Goal: Check status: Check status

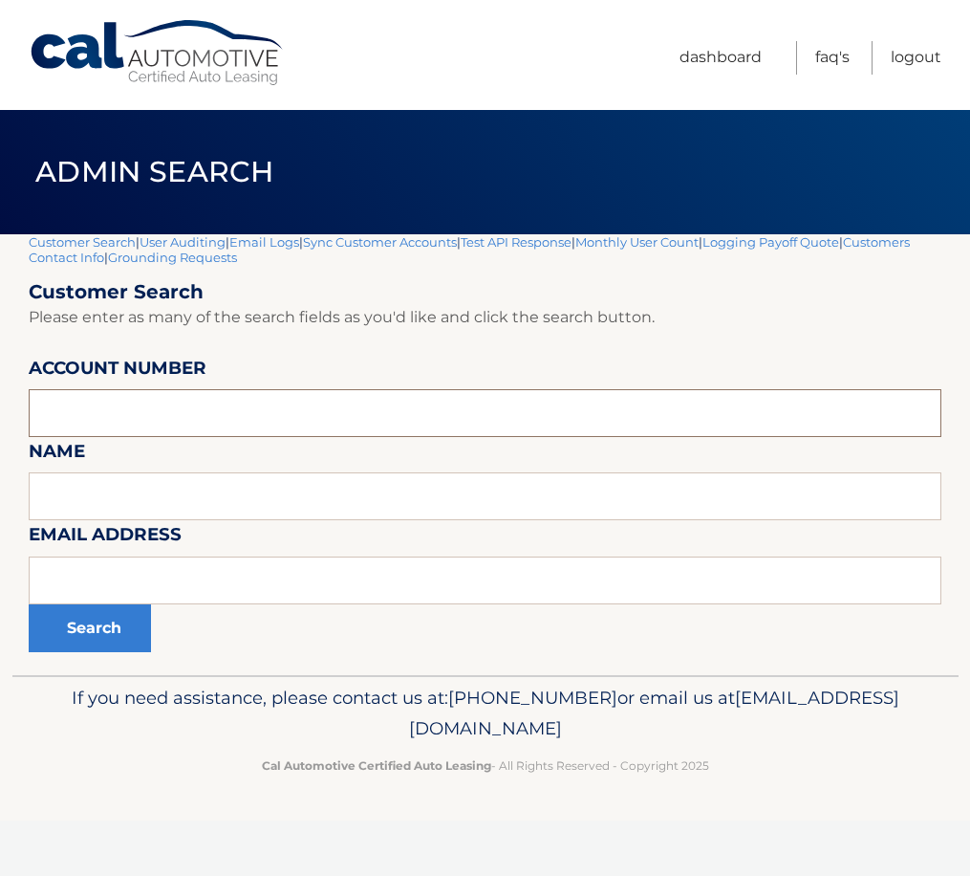
click at [134, 411] on input "text" at bounding box center [485, 413] width 913 height 48
paste input "44455839239"
type input "44455839239"
click at [91, 635] on button "Search" at bounding box center [90, 628] width 122 height 48
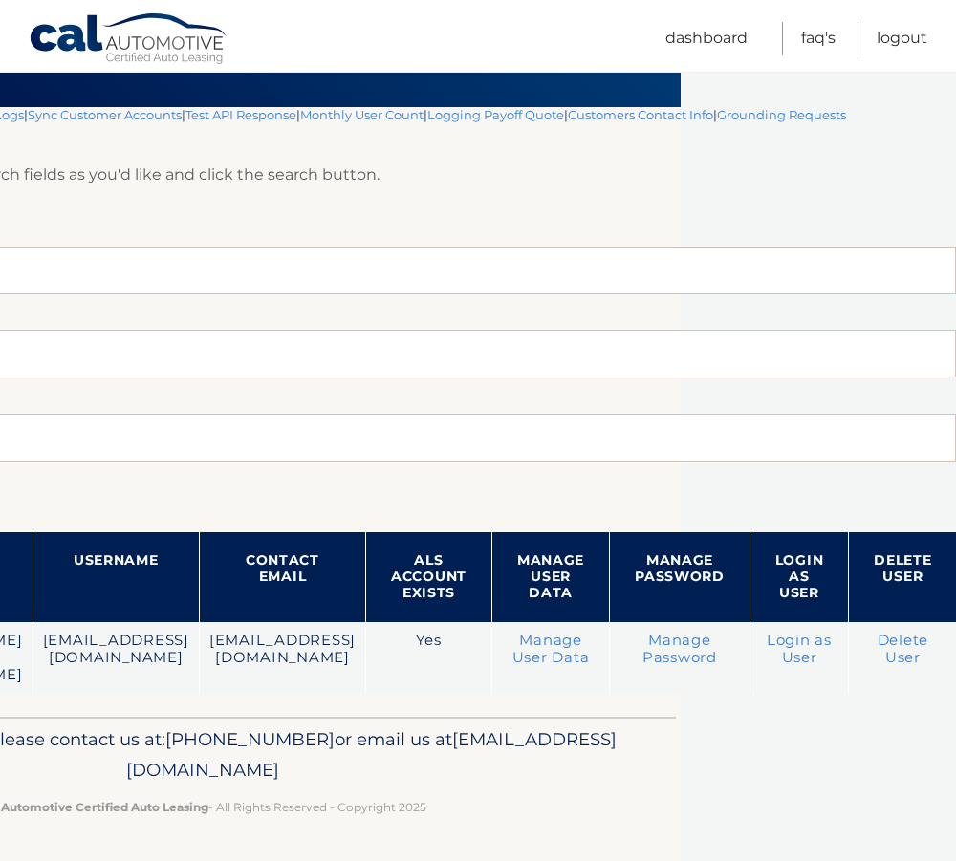
scroll to position [145, 407]
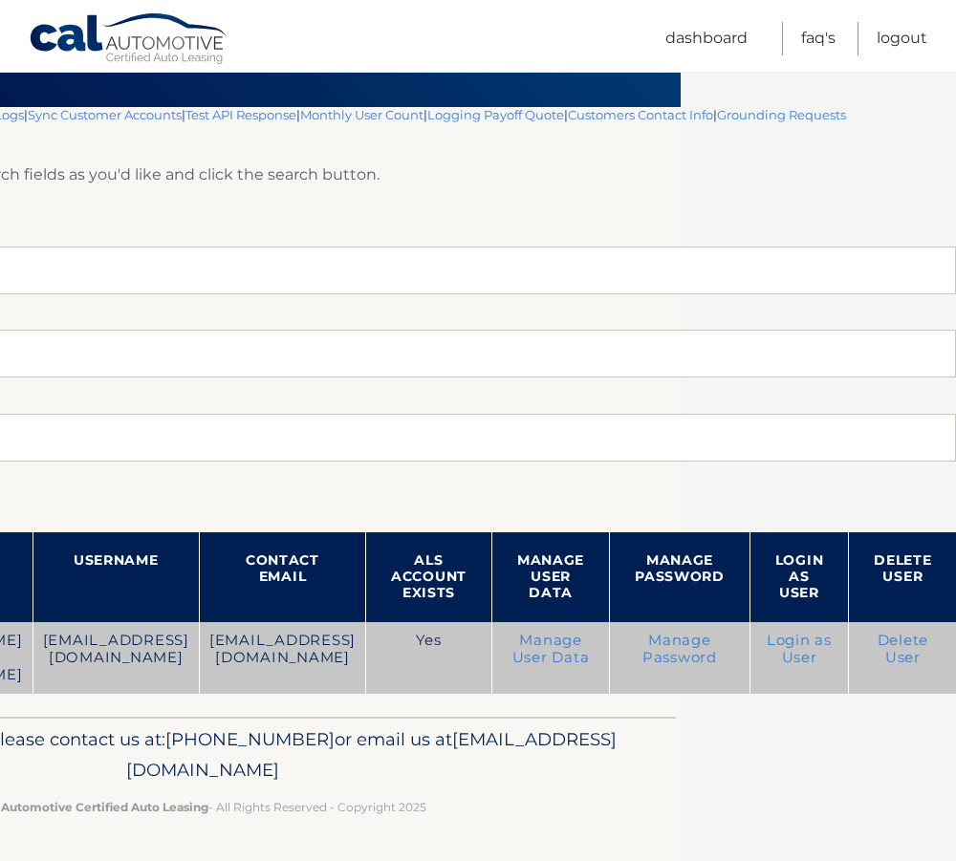
click at [798, 632] on link "Login as User" at bounding box center [799, 649] width 65 height 34
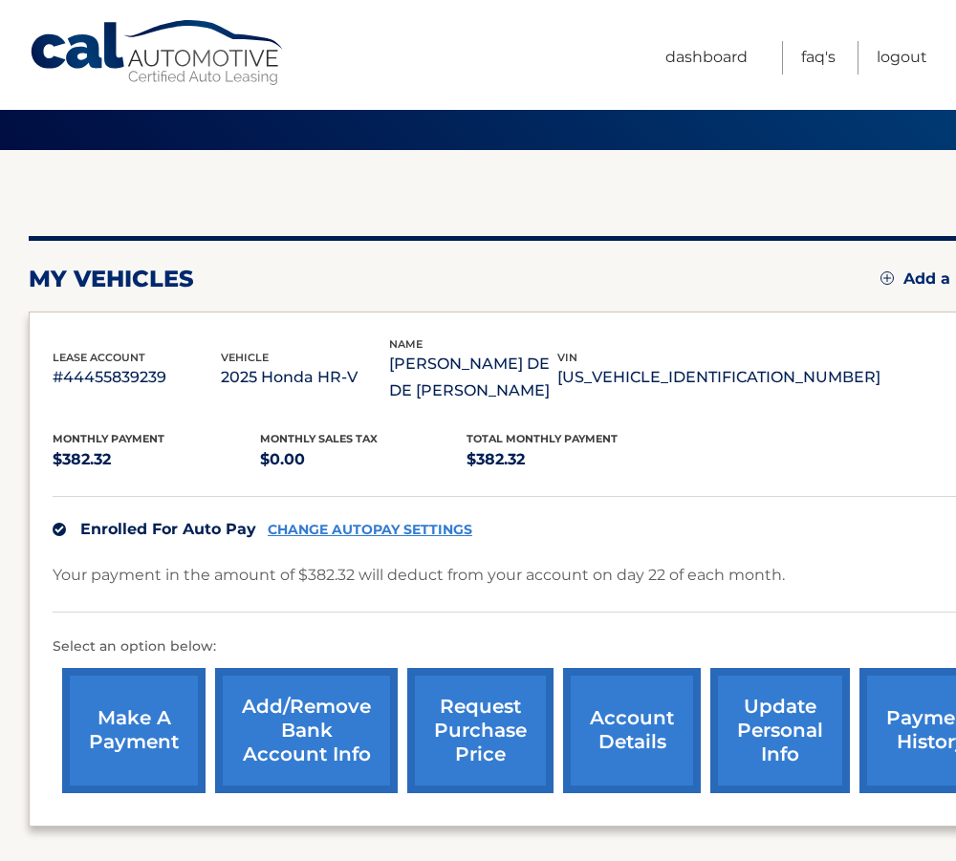
scroll to position [251, 0]
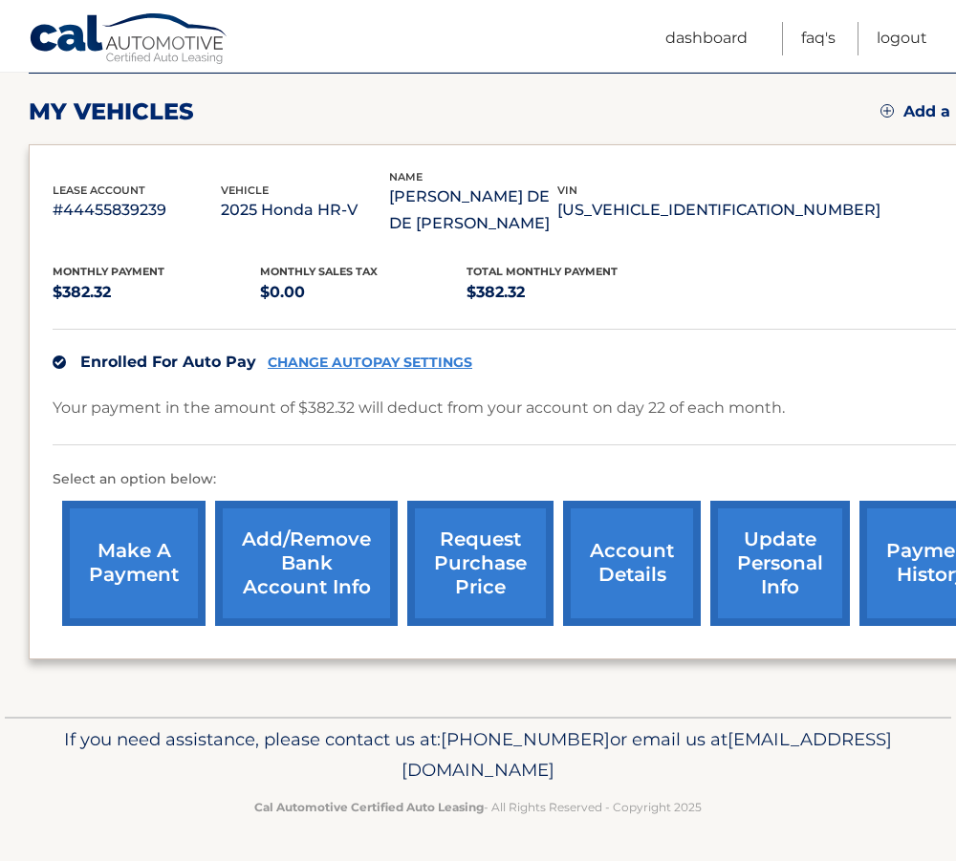
click at [936, 561] on link "payment history" at bounding box center [931, 563] width 143 height 125
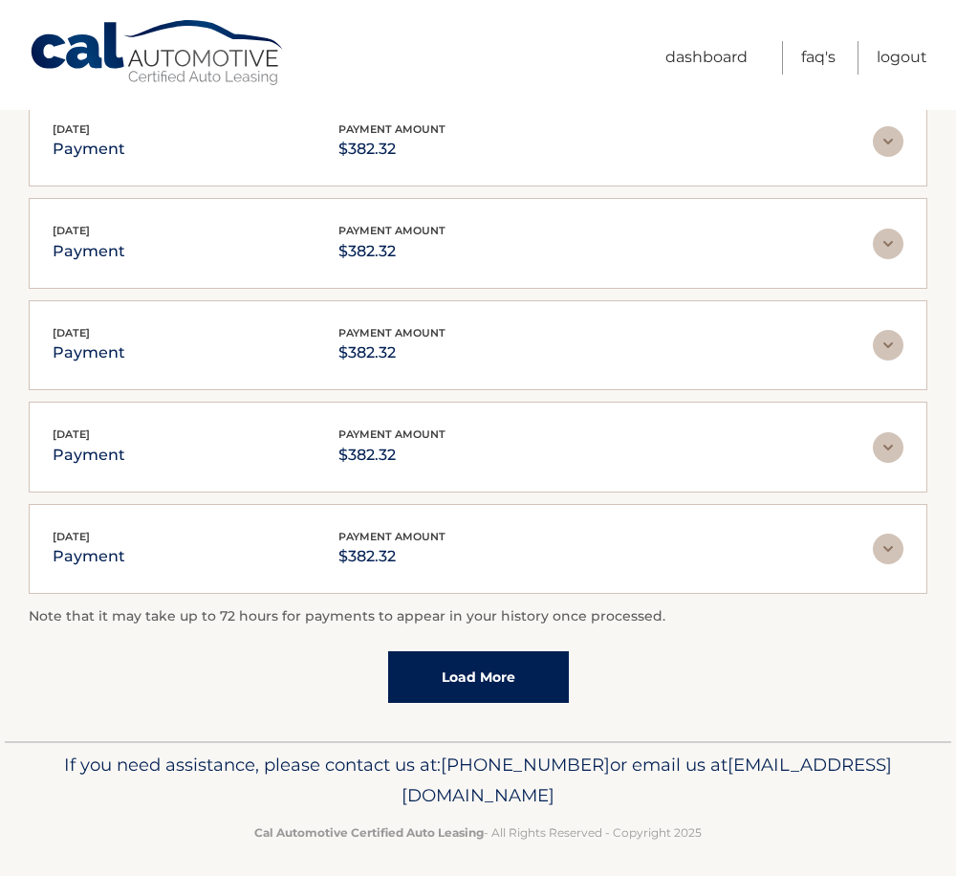
scroll to position [381, 0]
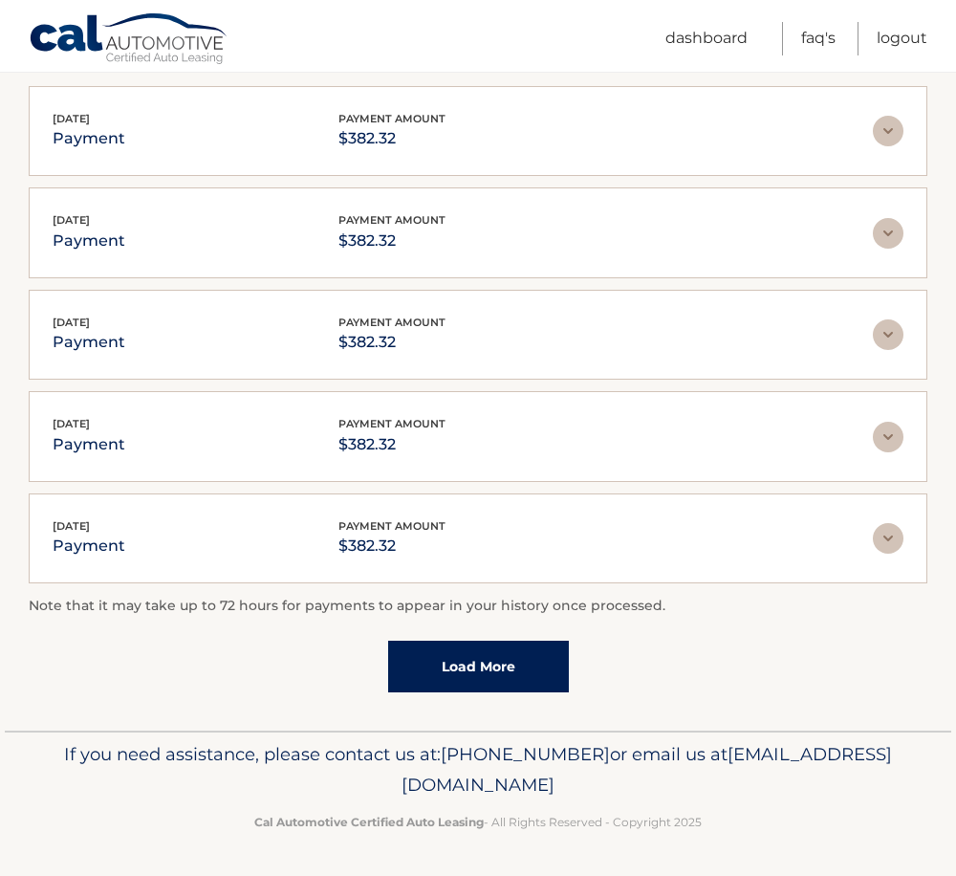
click at [493, 657] on link "Load More" at bounding box center [478, 667] width 181 height 52
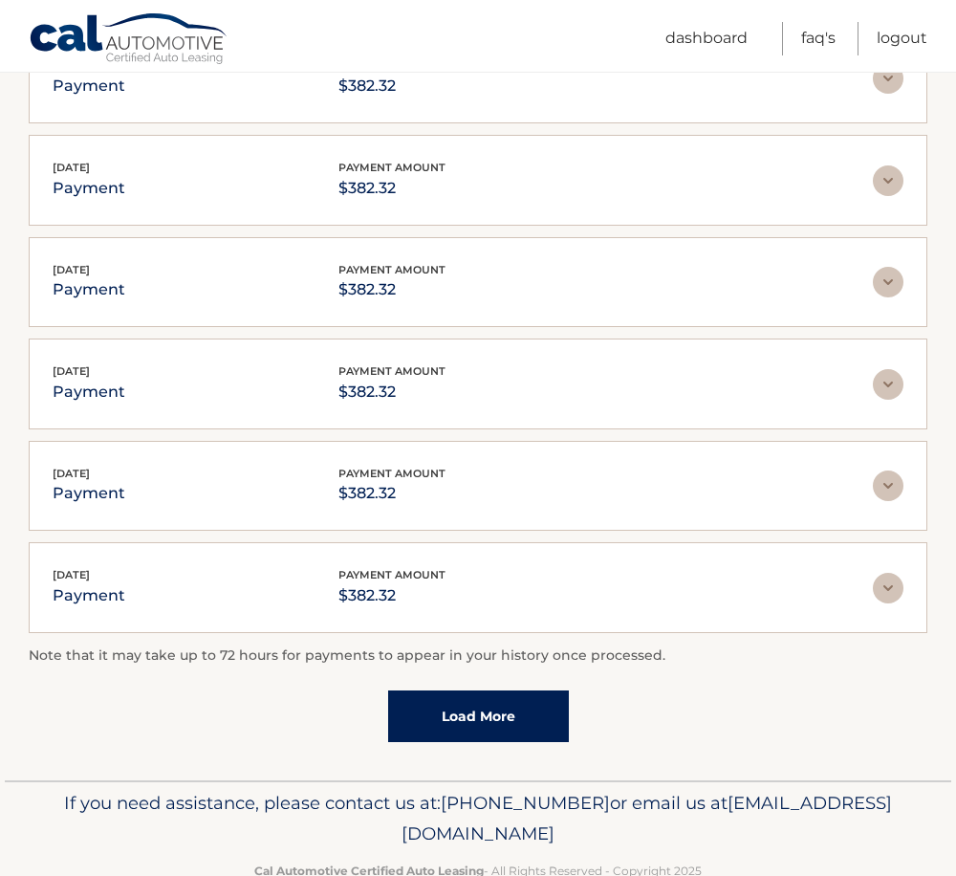
scroll to position [483, 0]
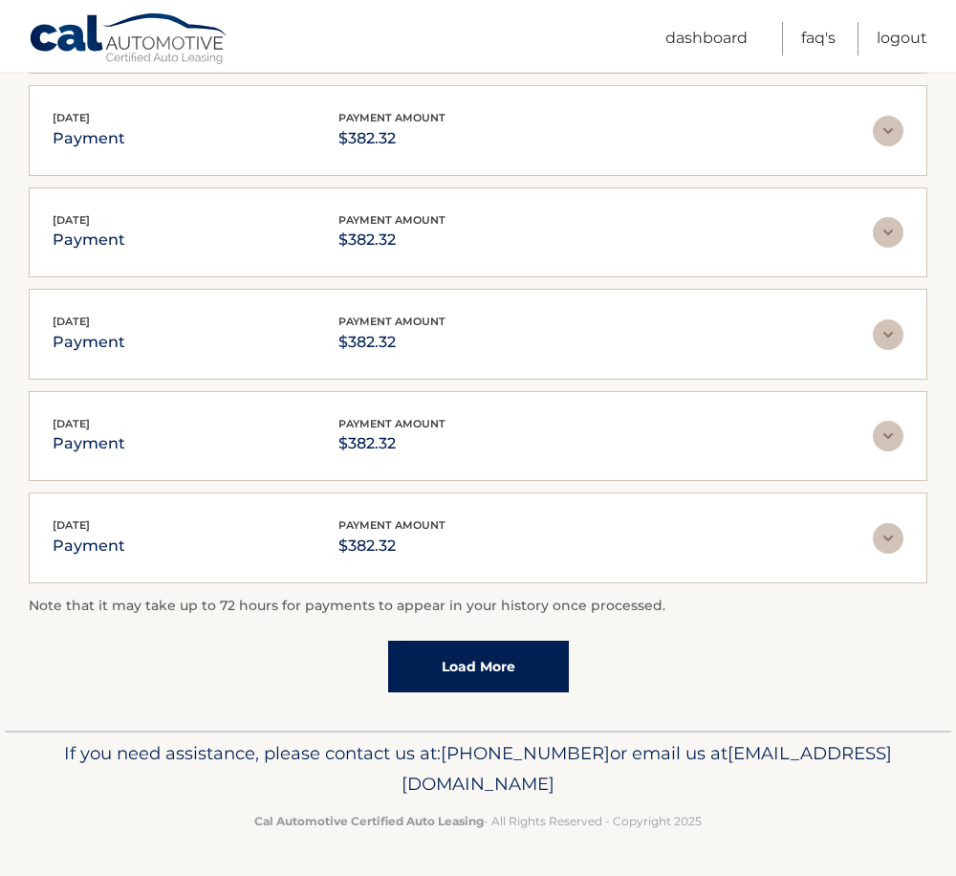
click at [484, 668] on link "Load More" at bounding box center [478, 667] width 181 height 52
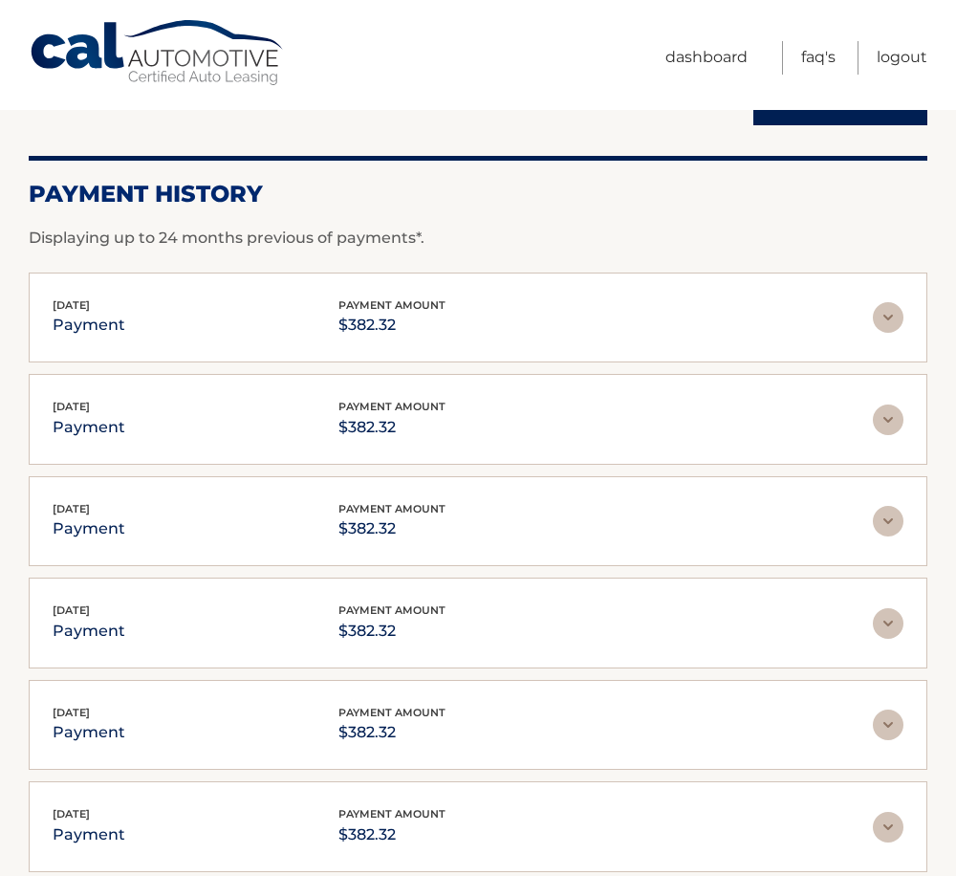
scroll to position [0, 0]
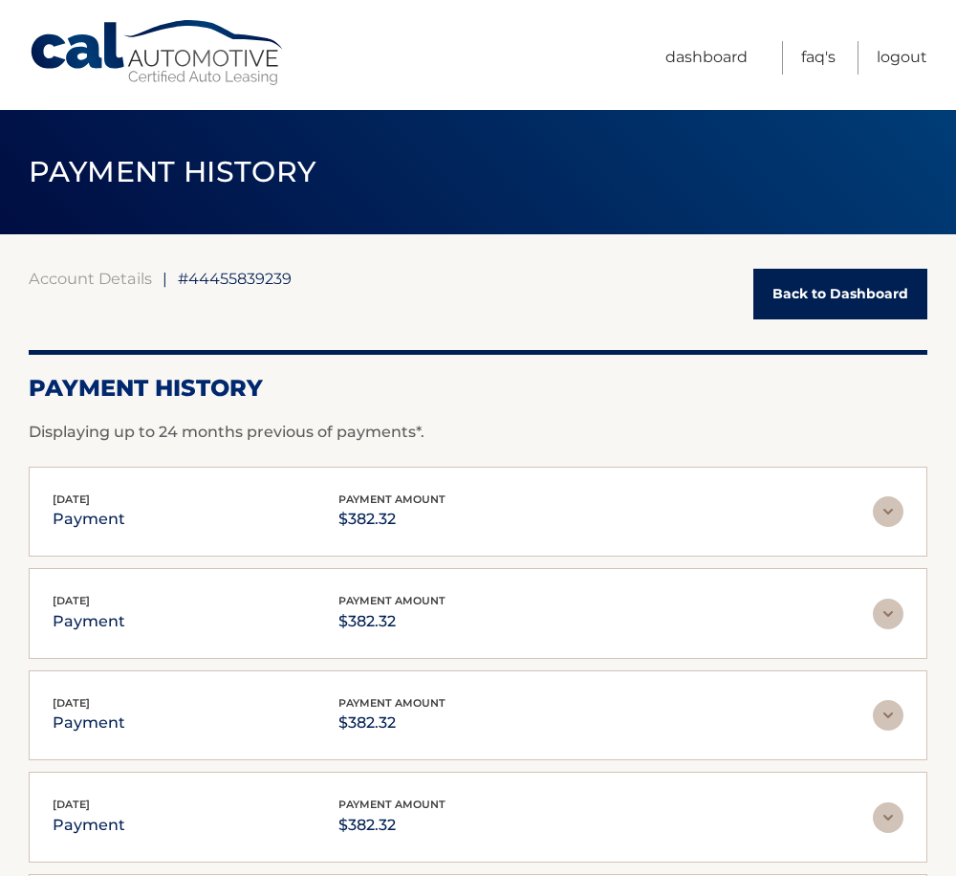
click at [821, 281] on link "Back to Dashboard" at bounding box center [840, 294] width 174 height 51
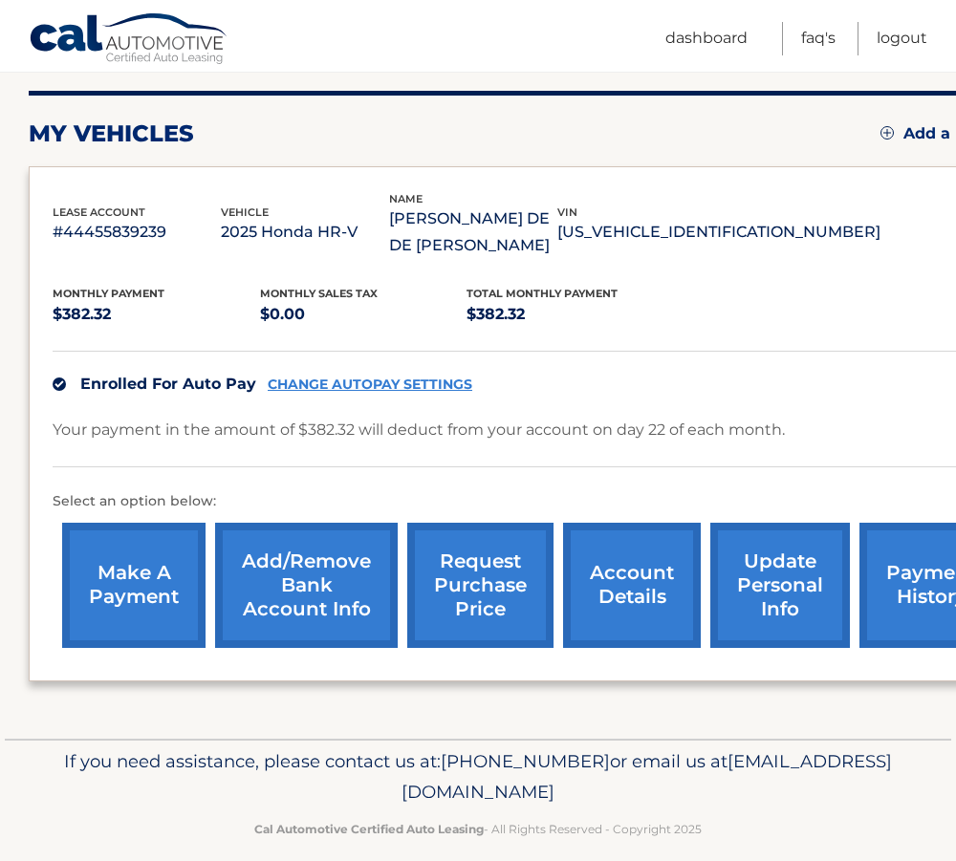
scroll to position [251, 0]
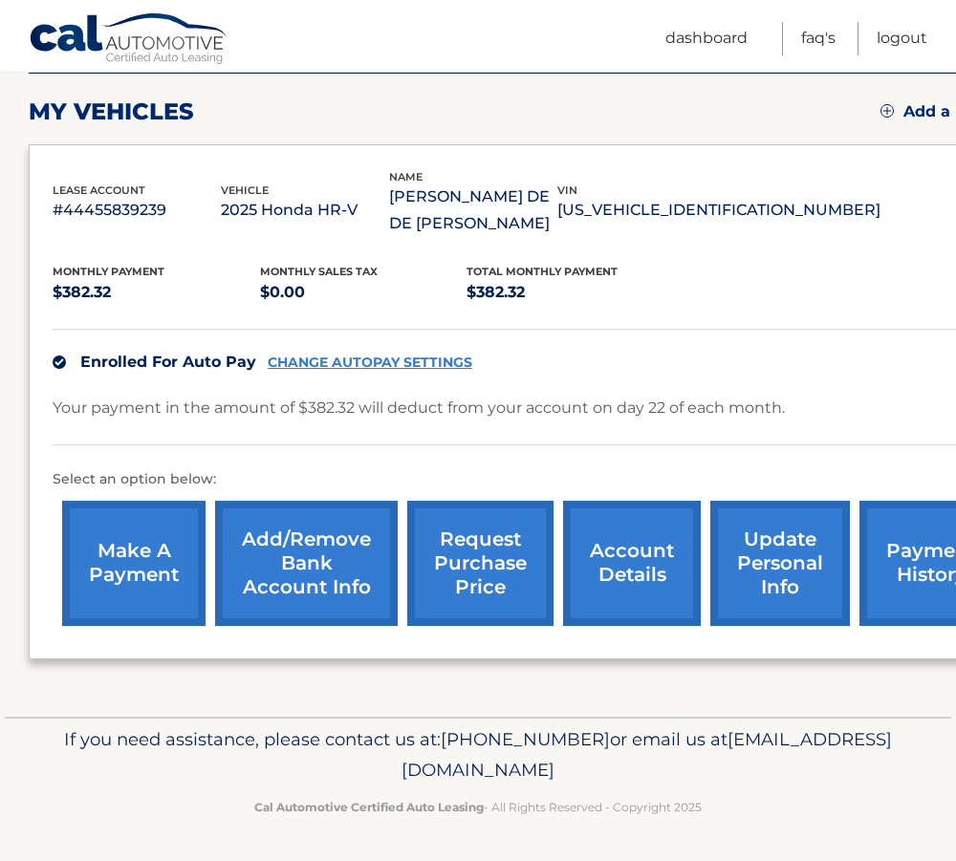
click at [628, 556] on link "account details" at bounding box center [632, 563] width 138 height 125
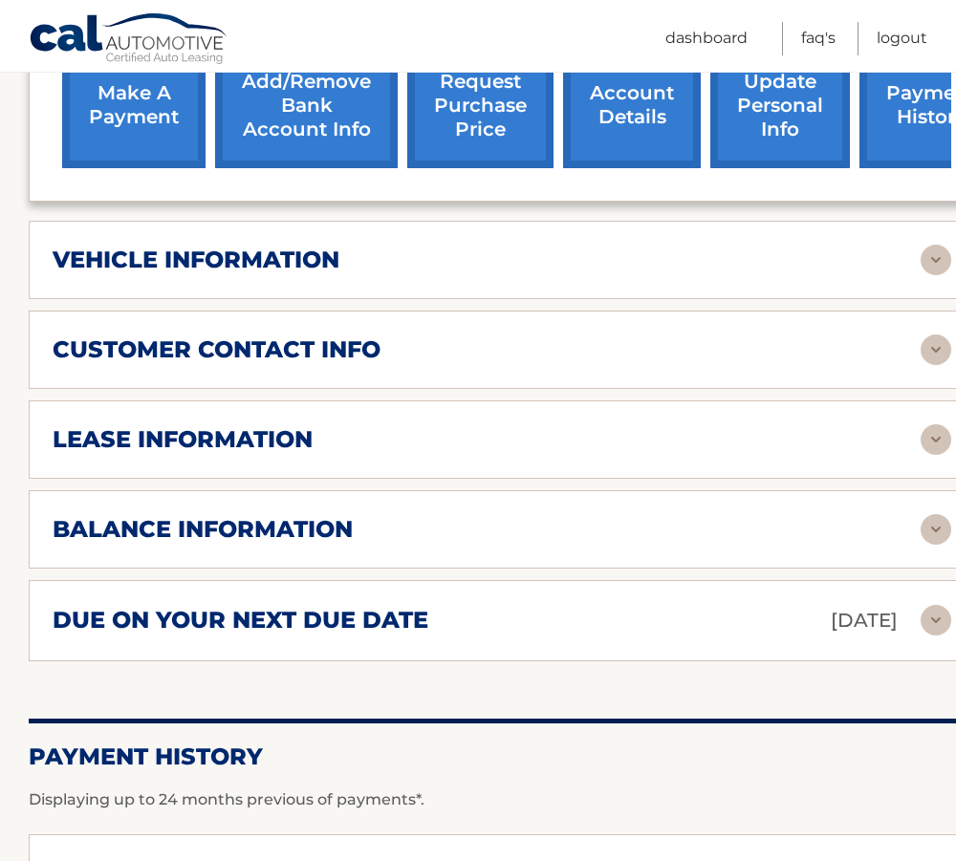
scroll to position [765, 0]
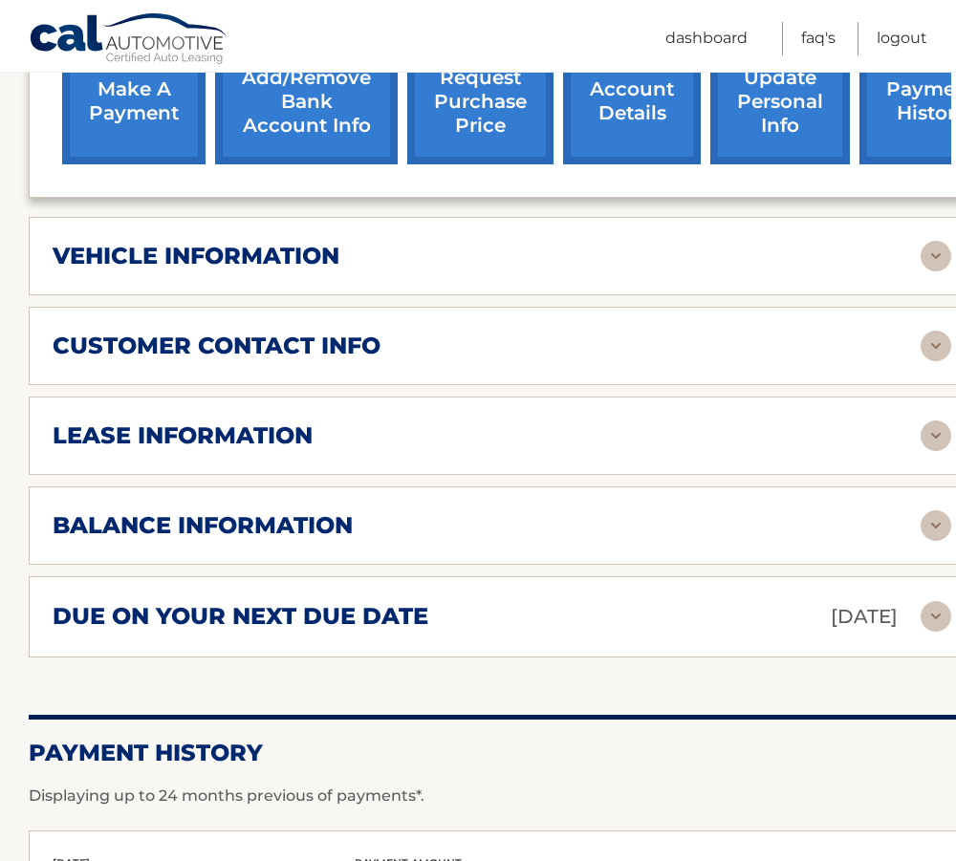
click at [251, 512] on h2 "balance information" at bounding box center [203, 526] width 300 height 29
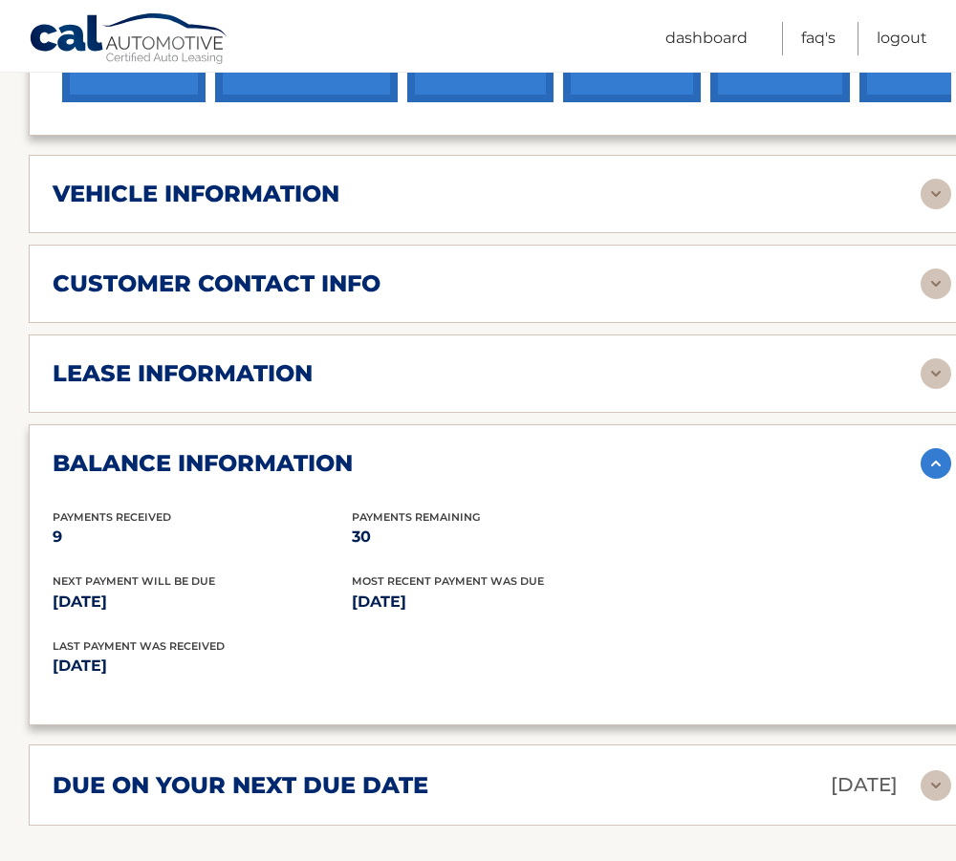
scroll to position [861, 0]
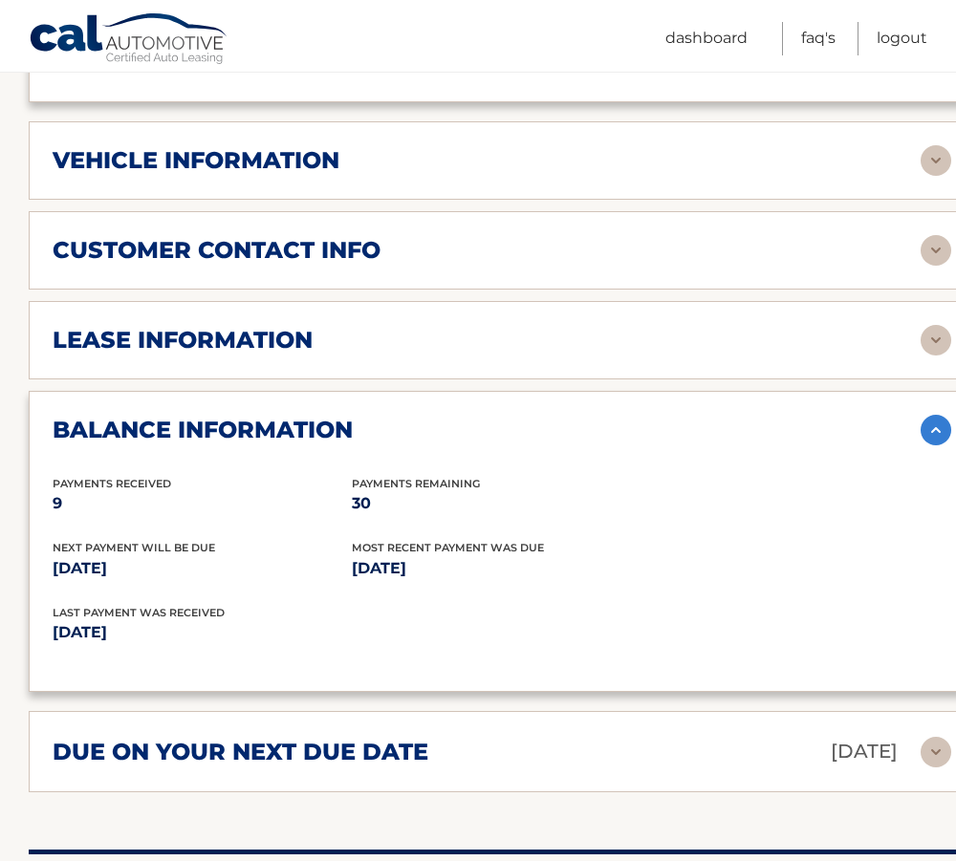
click at [251, 738] on h2 "due on your next due date" at bounding box center [241, 752] width 376 height 29
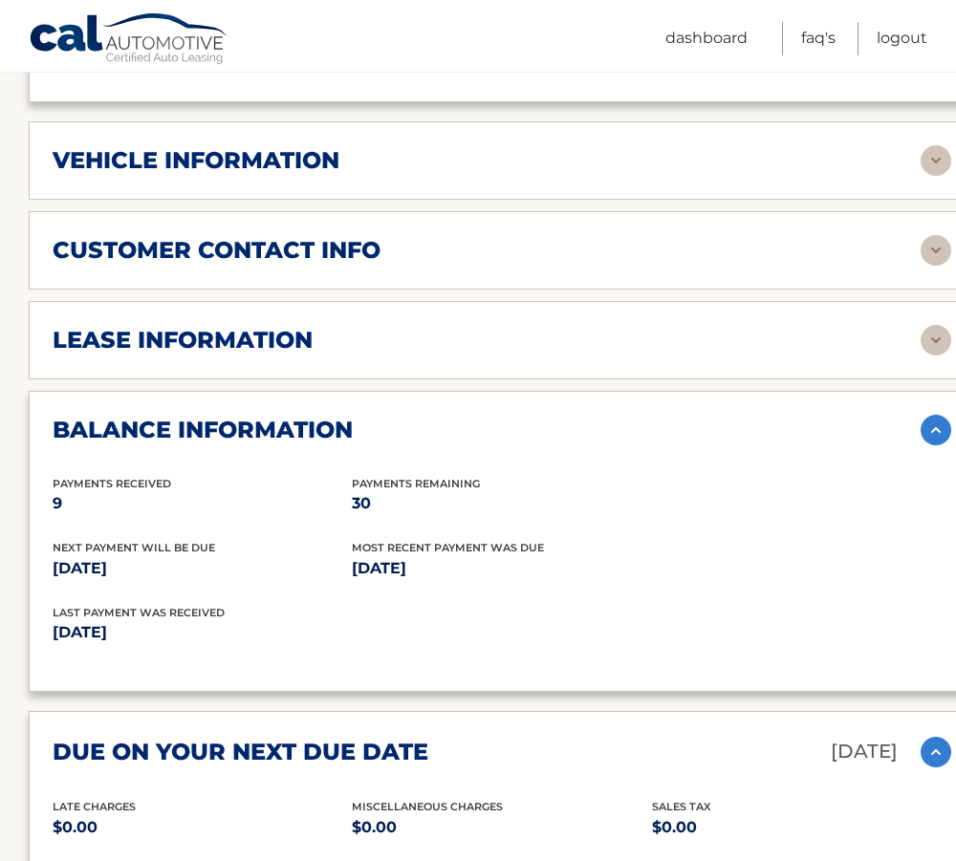
click at [326, 326] on div "lease information" at bounding box center [487, 340] width 868 height 29
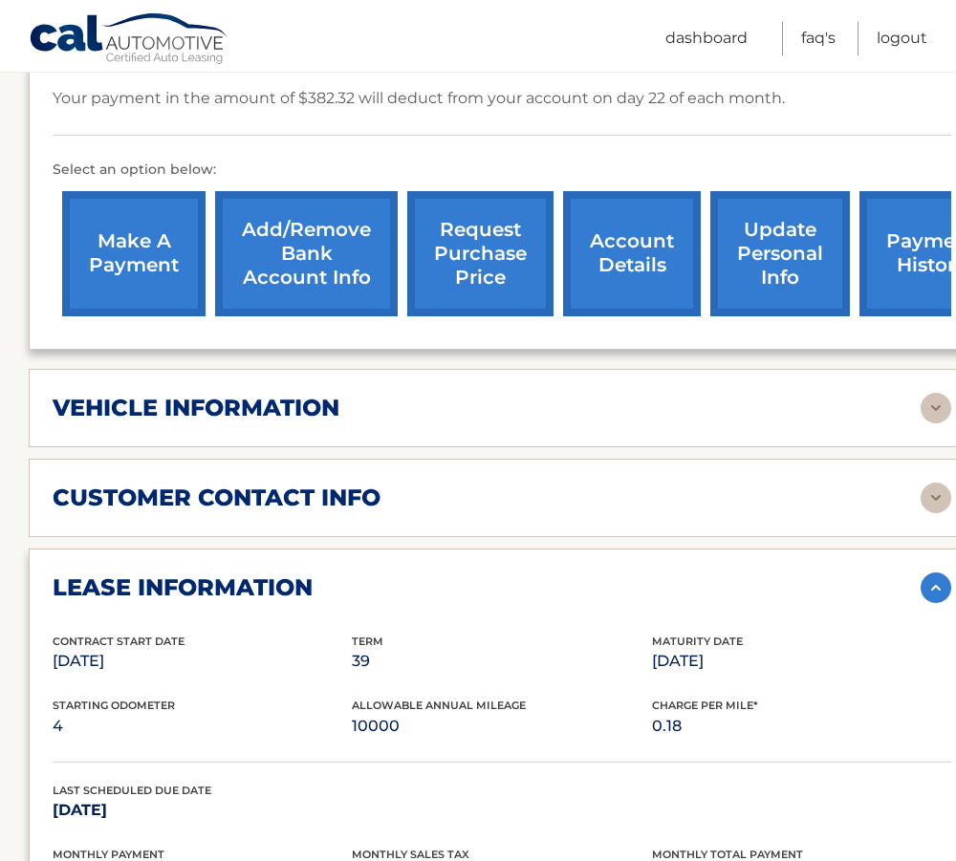
scroll to position [574, 0]
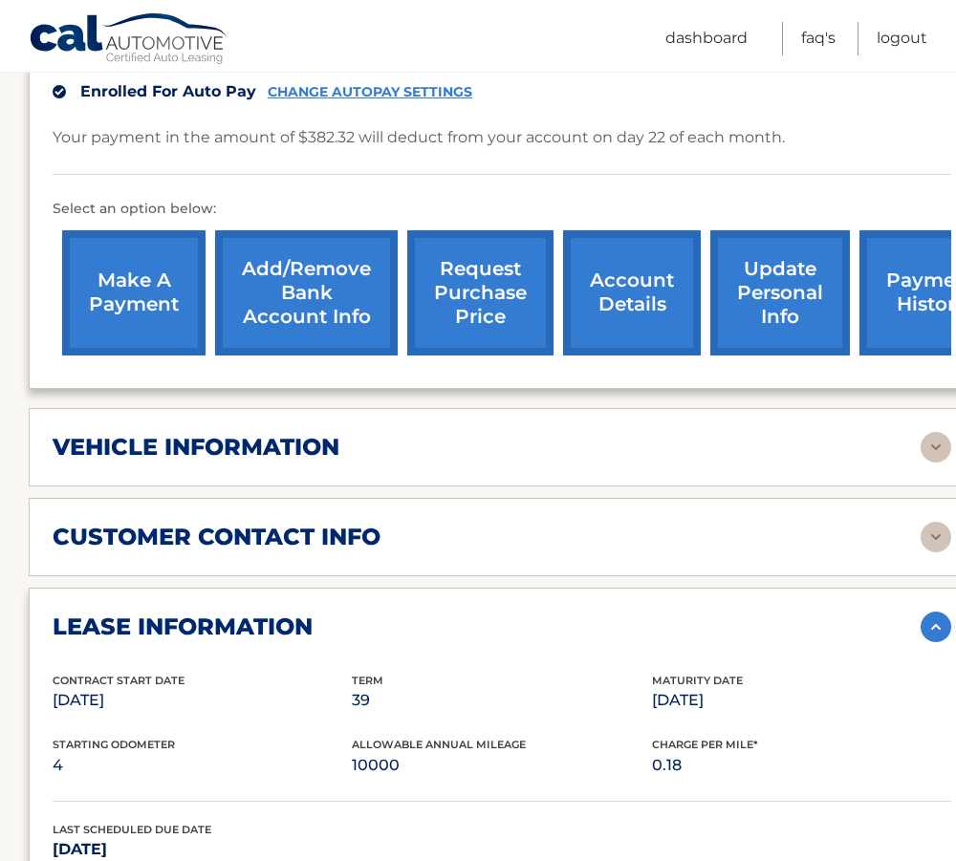
click at [259, 433] on h2 "vehicle information" at bounding box center [196, 447] width 287 height 29
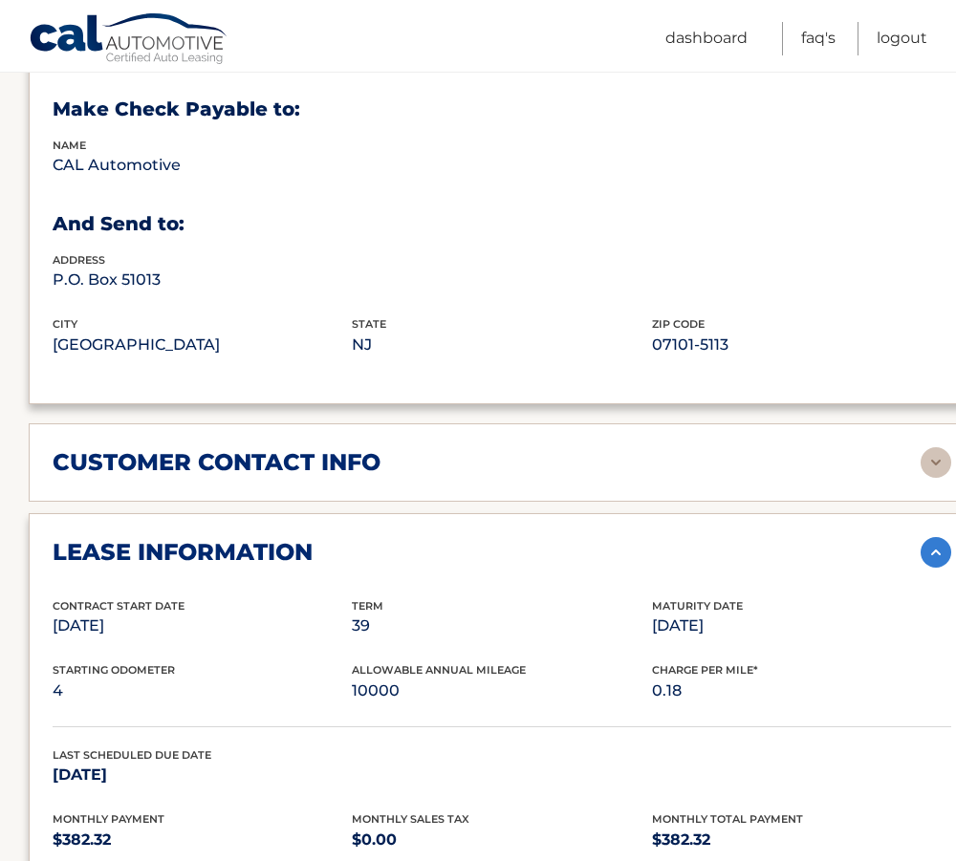
scroll to position [1147, 0]
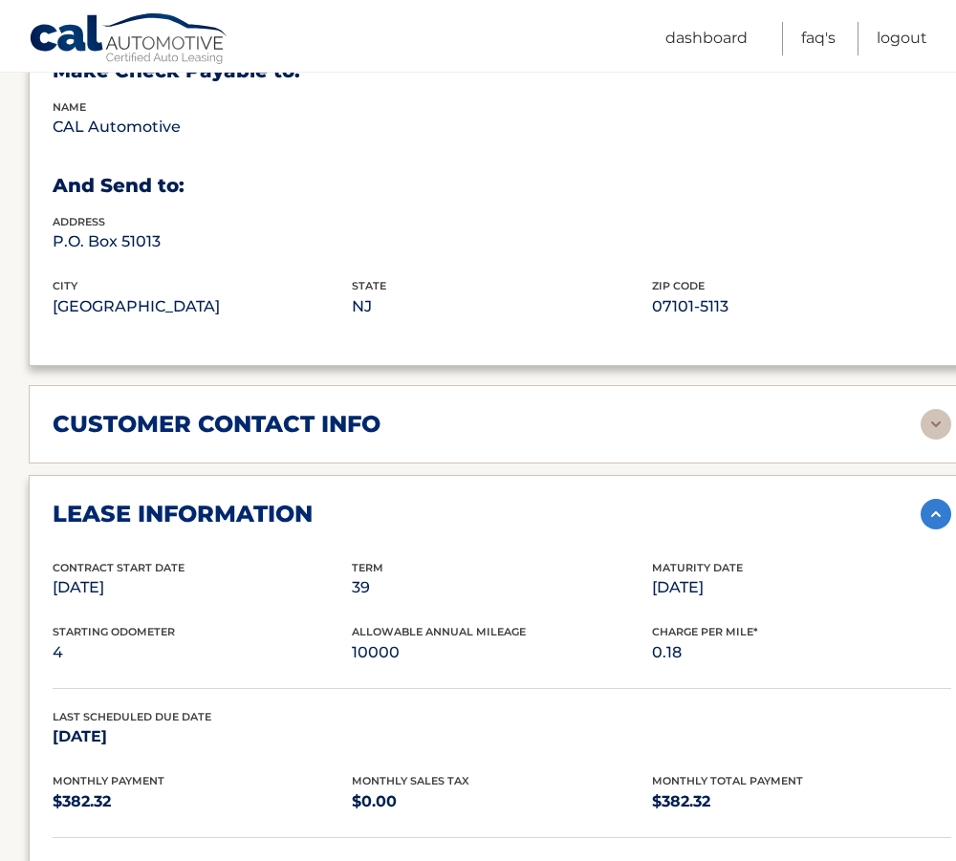
click at [296, 410] on h2 "customer contact info" at bounding box center [217, 424] width 328 height 29
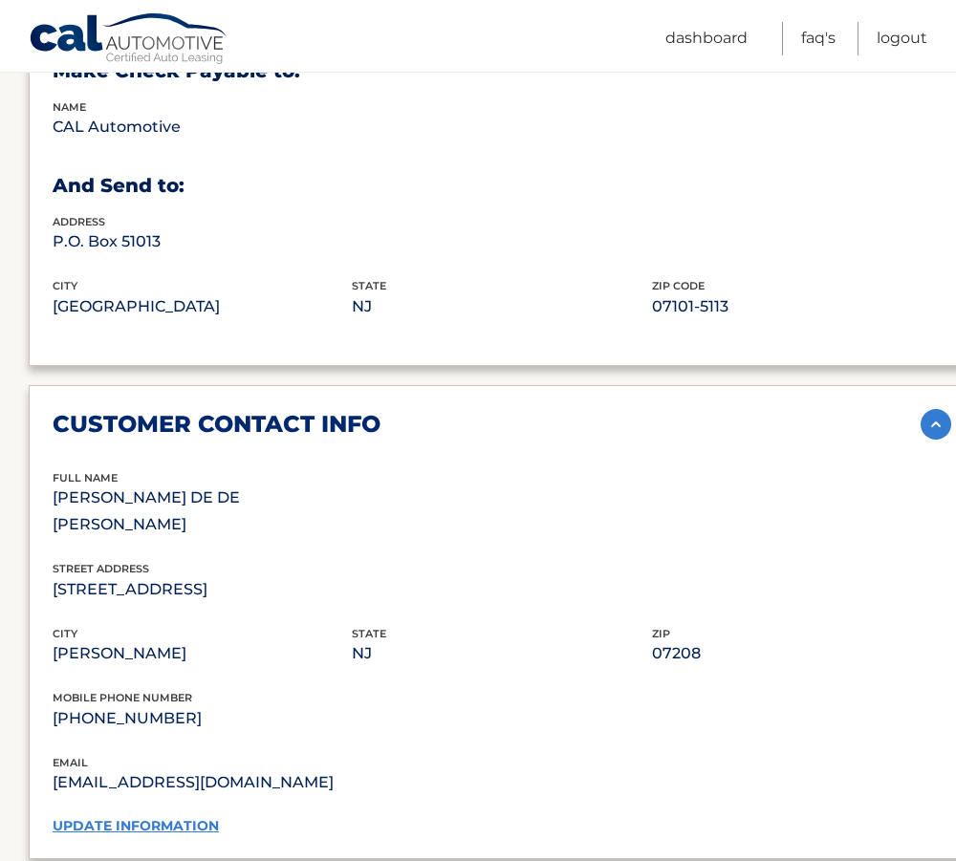
scroll to position [478, 0]
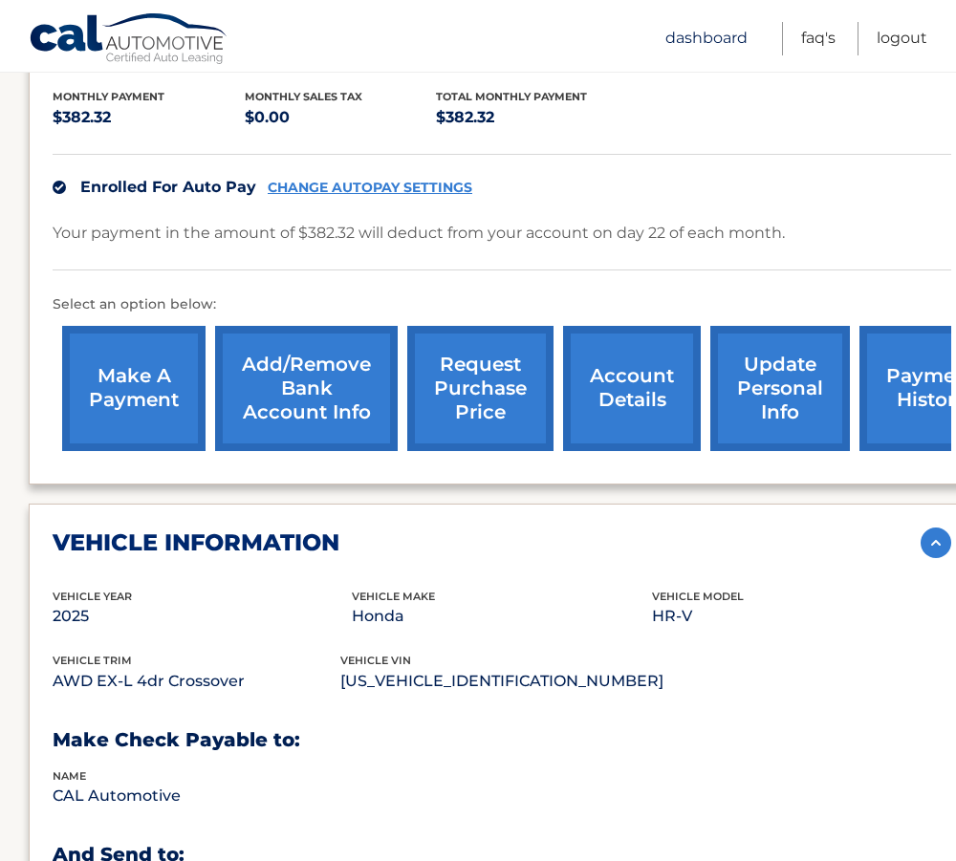
click at [704, 28] on link "Dashboard" at bounding box center [706, 38] width 82 height 33
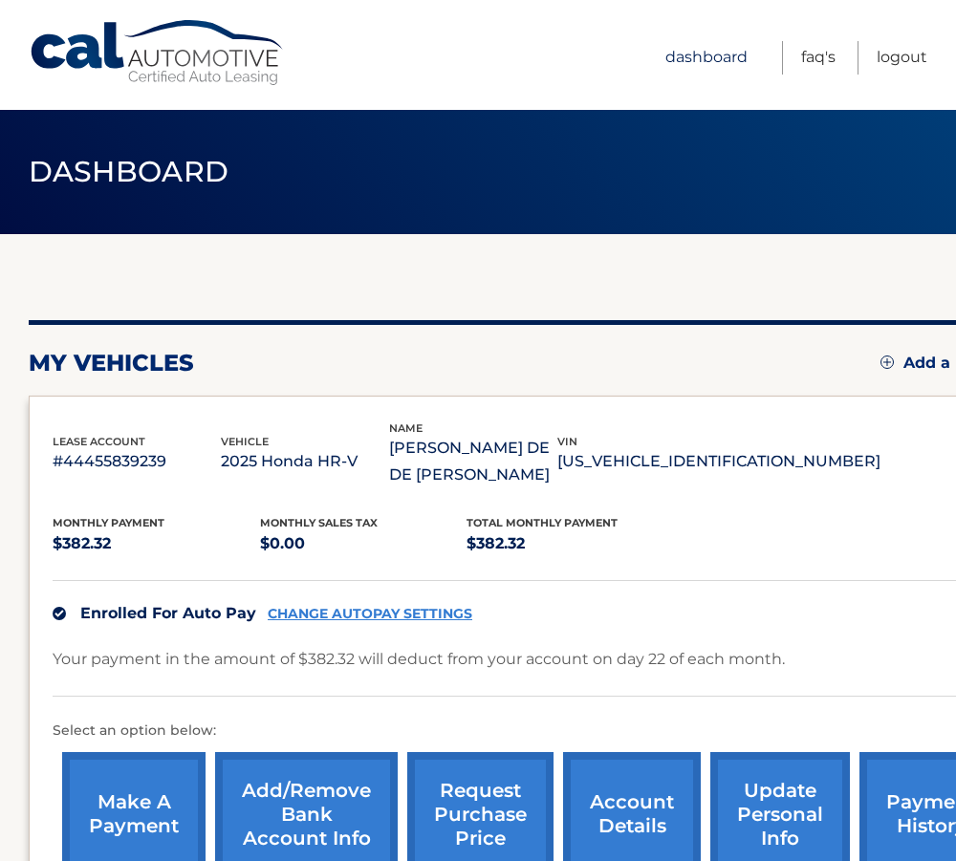
click at [702, 55] on link "Dashboard" at bounding box center [706, 57] width 82 height 33
click at [886, 52] on link "Logout" at bounding box center [902, 57] width 51 height 33
